Goal: Task Accomplishment & Management: Use online tool/utility

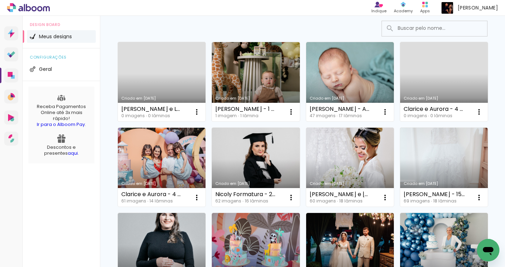
scroll to position [48, 0]
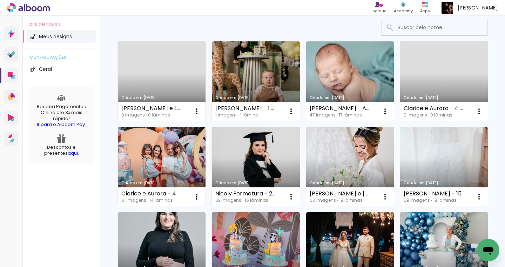
click at [334, 64] on link "Criado em [DATE]" at bounding box center [350, 80] width 88 height 79
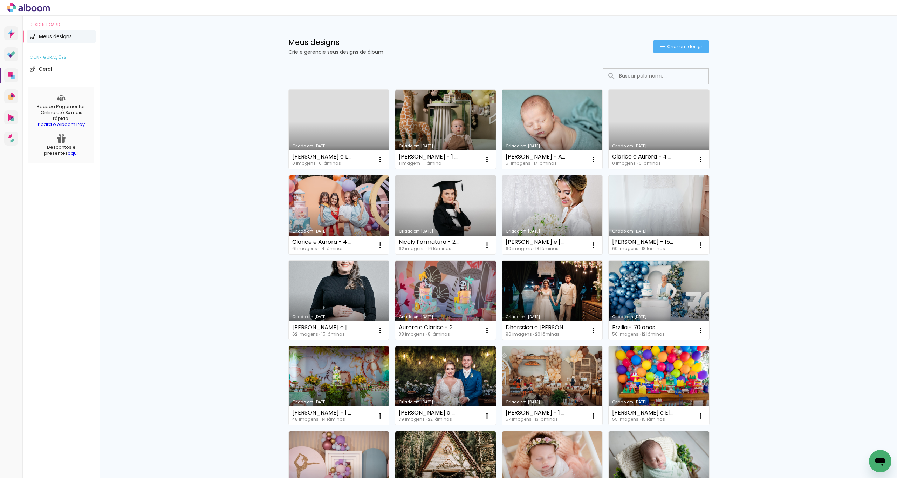
click at [640, 201] on link "Criado em [DATE]" at bounding box center [659, 214] width 101 height 79
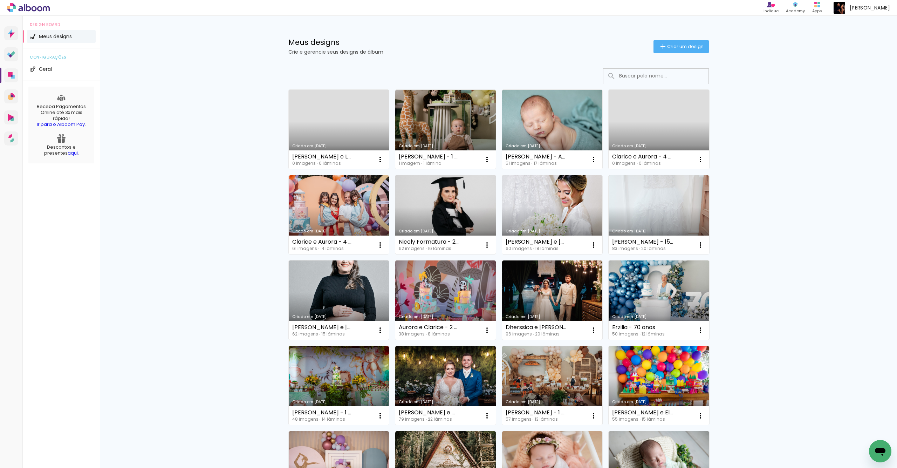
click at [466, 224] on link "Criado em 12/08/25" at bounding box center [445, 214] width 101 height 79
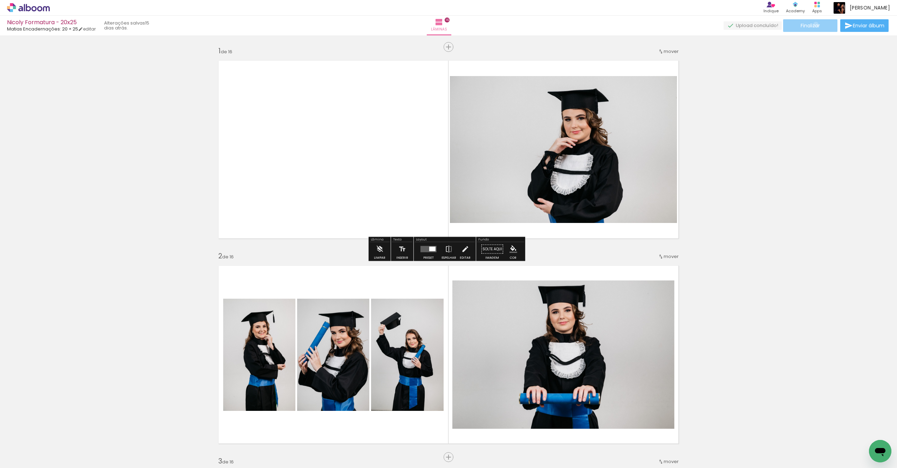
click at [813, 24] on span "Finalizar" at bounding box center [810, 25] width 19 height 5
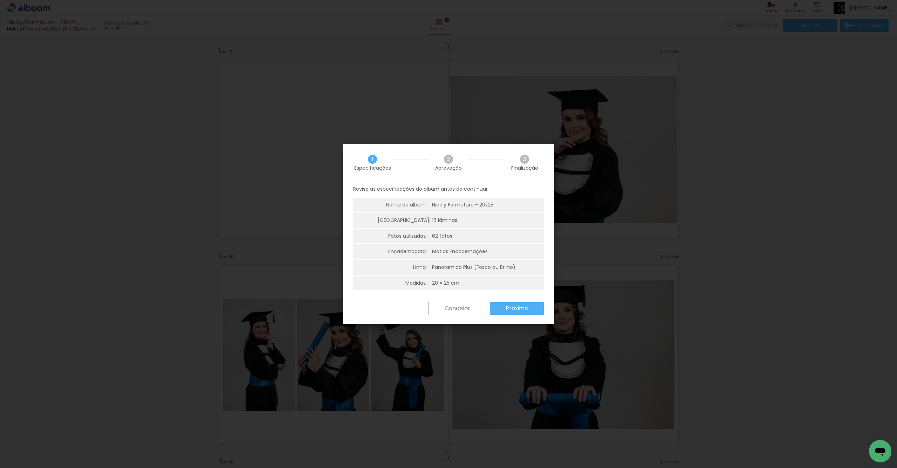
click at [0, 0] on slot "Próximo" at bounding box center [0, 0] width 0 height 0
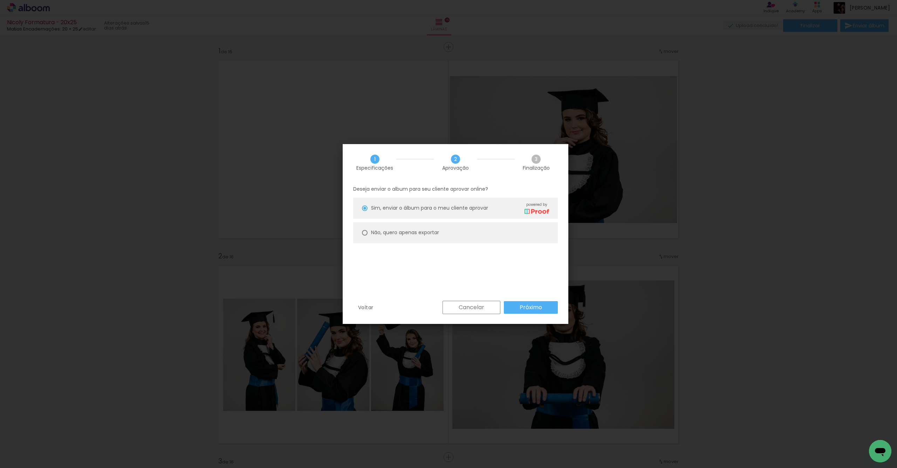
click at [0, 0] on slot "Próximo" at bounding box center [0, 0] width 0 height 0
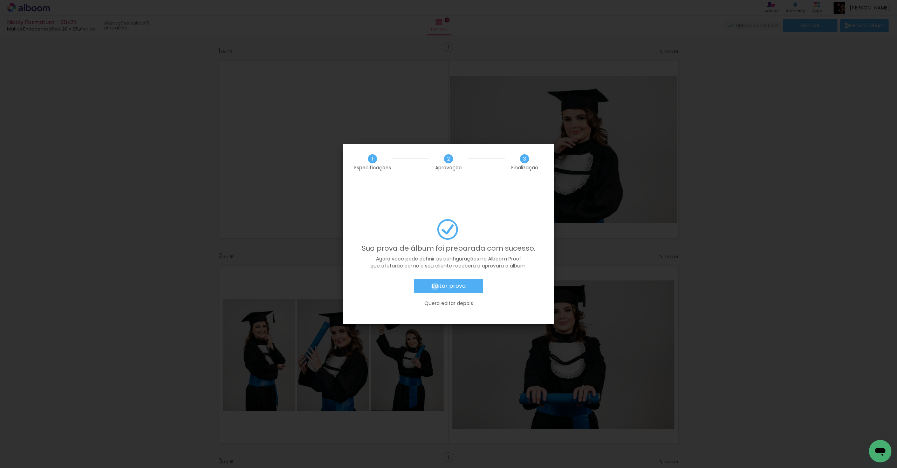
click at [0, 0] on slot "Editar prova" at bounding box center [0, 0] width 0 height 0
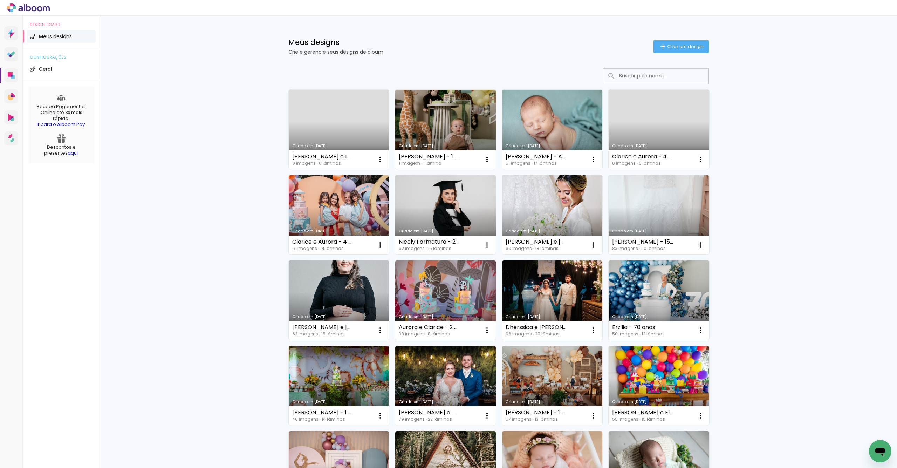
click at [354, 130] on link "Criado em [DATE]" at bounding box center [339, 129] width 101 height 79
click at [12, 55] on icon at bounding box center [13, 53] width 5 height 5
